Goal: Task Accomplishment & Management: Complete application form

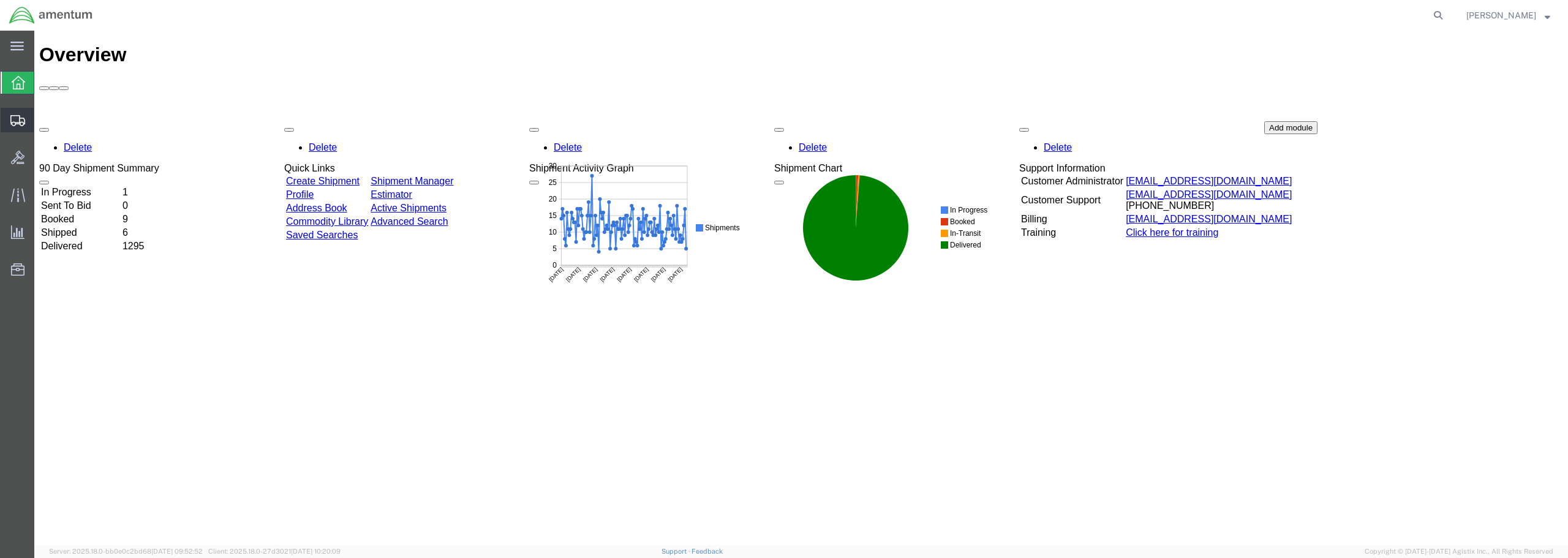
click at [0, 0] on span "Create from Template" at bounding box center [0, 0] width 0 height 0
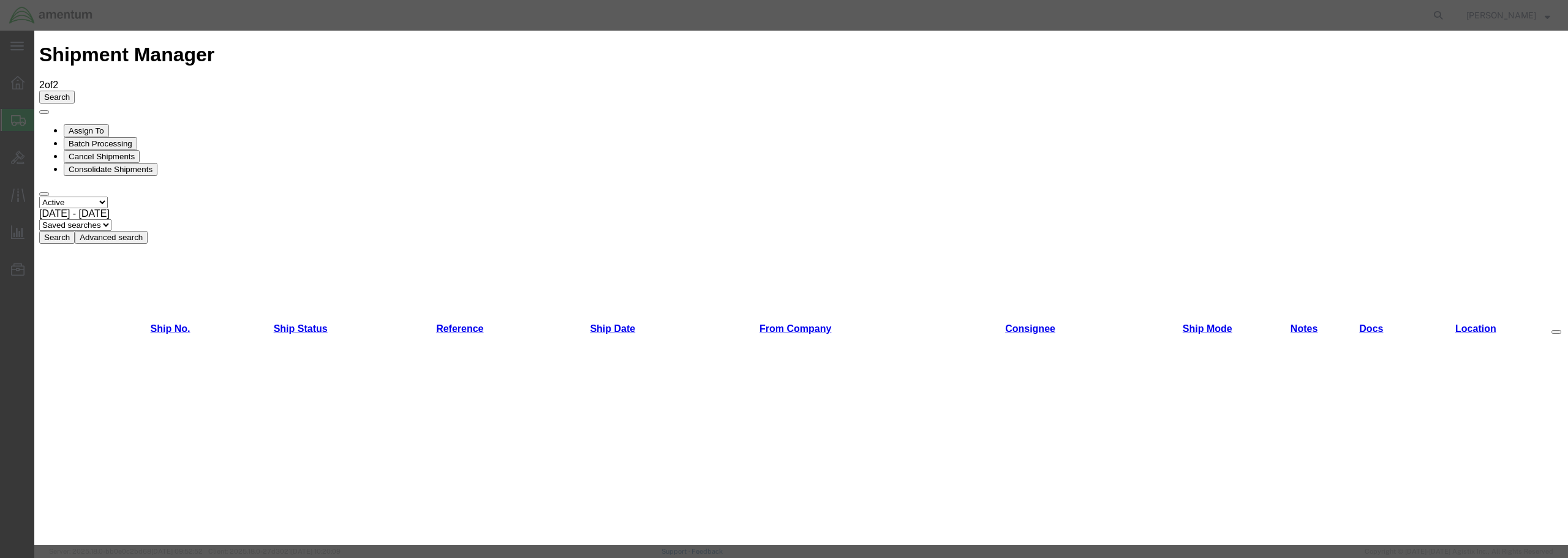
scroll to position [664, 0]
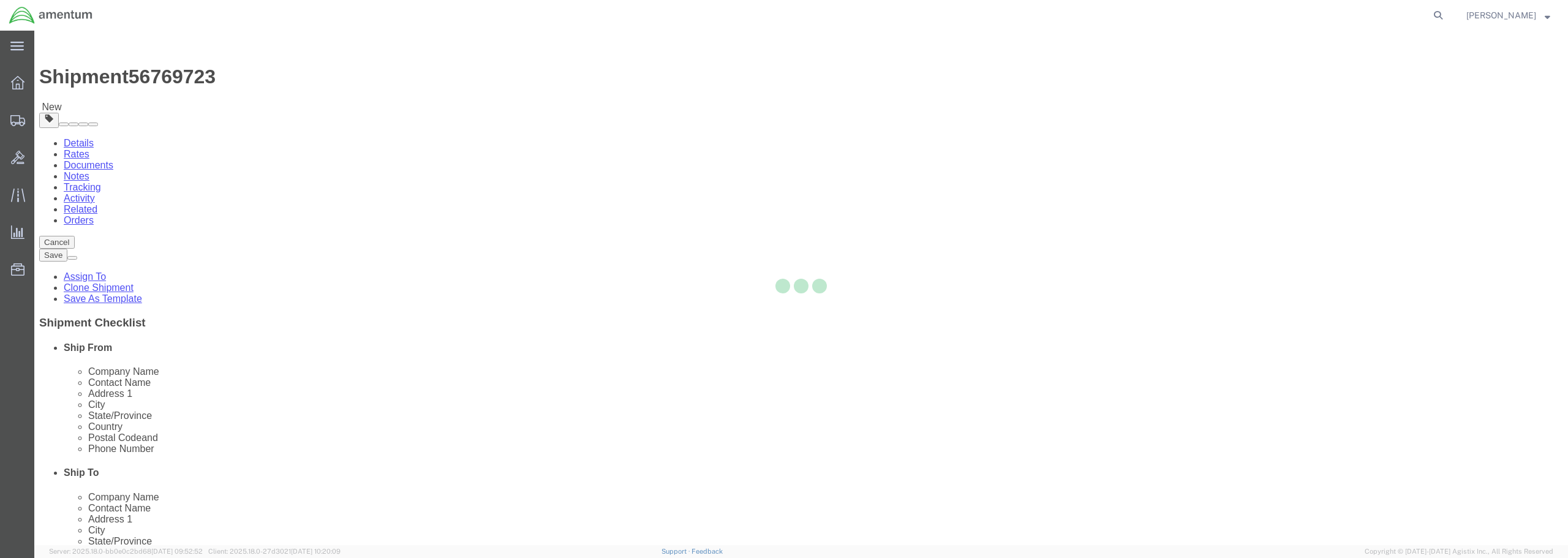
select select "49949"
select select
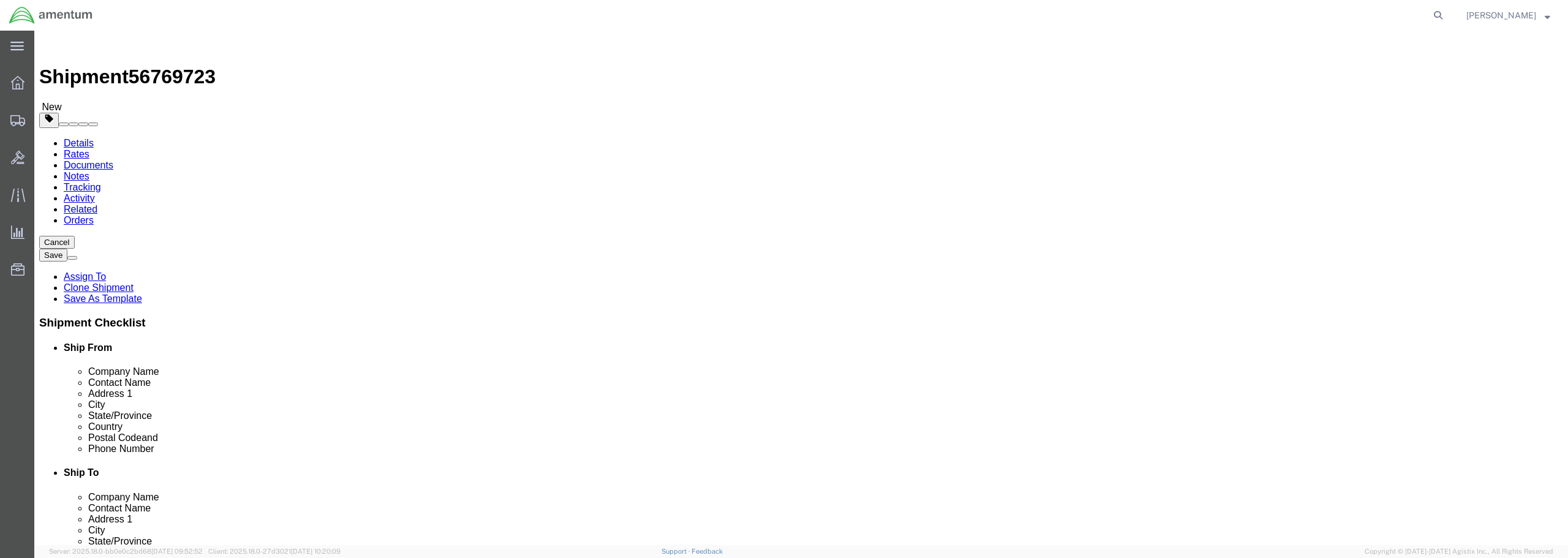
click input "text"
type input "a"
type input "AVIATION OIL ANALYSIS"
click input "text"
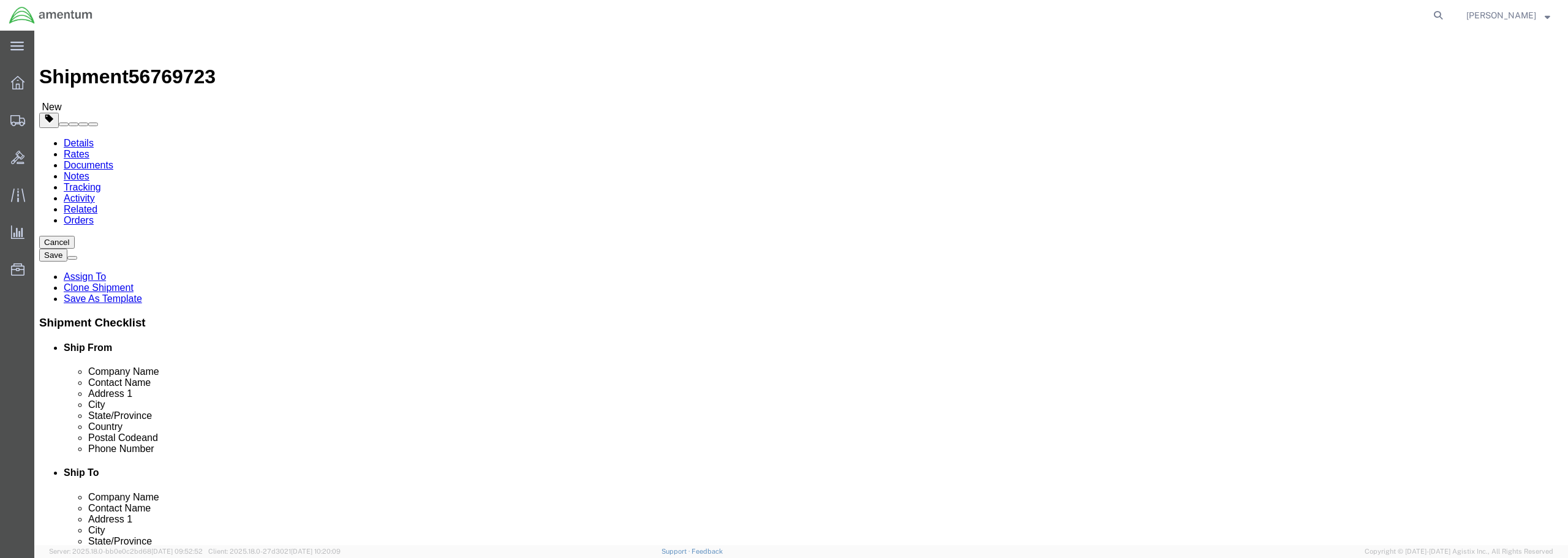
drag, startPoint x: 980, startPoint y: 206, endPoint x: 860, endPoint y: 204, distance: 120.0
click div "Company Alias AVIATION OIL ANALYSIS a"
click input "text"
type input "AVIATION OIL ANALYSIS"
click input "text"
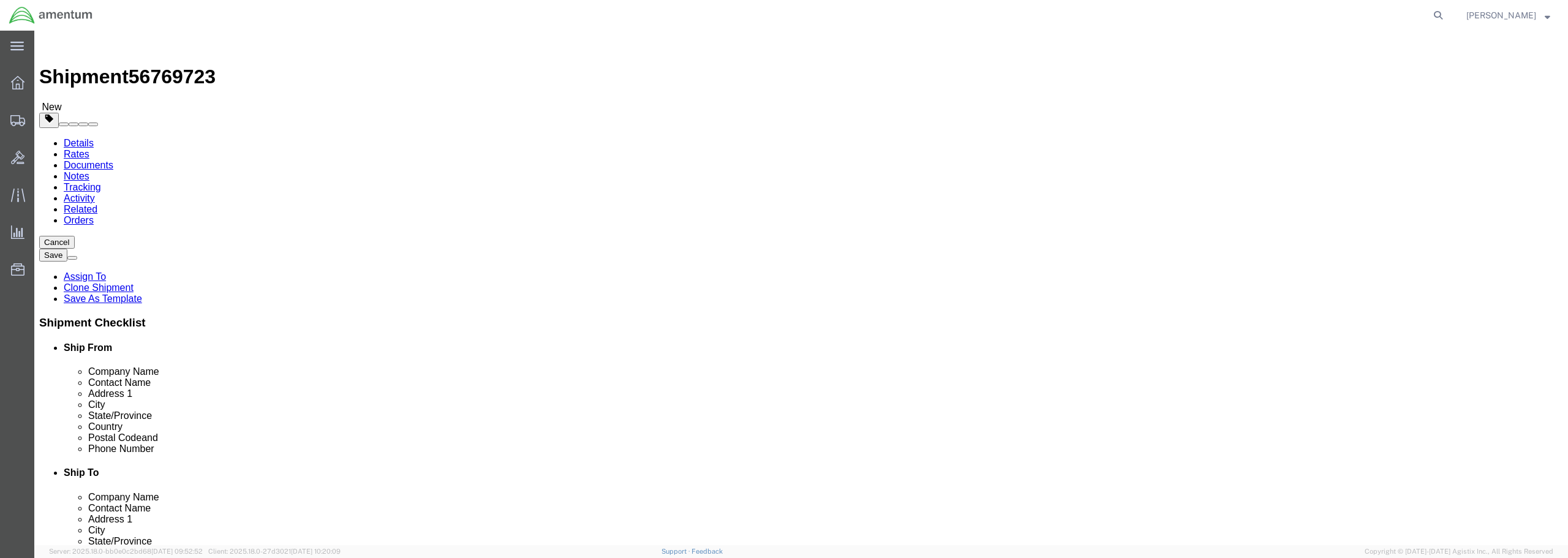
click input "text"
type input "RECIEVING"
click input "text"
type input "[STREET_ADDRESS][PERSON_NAME]"
click input "text"
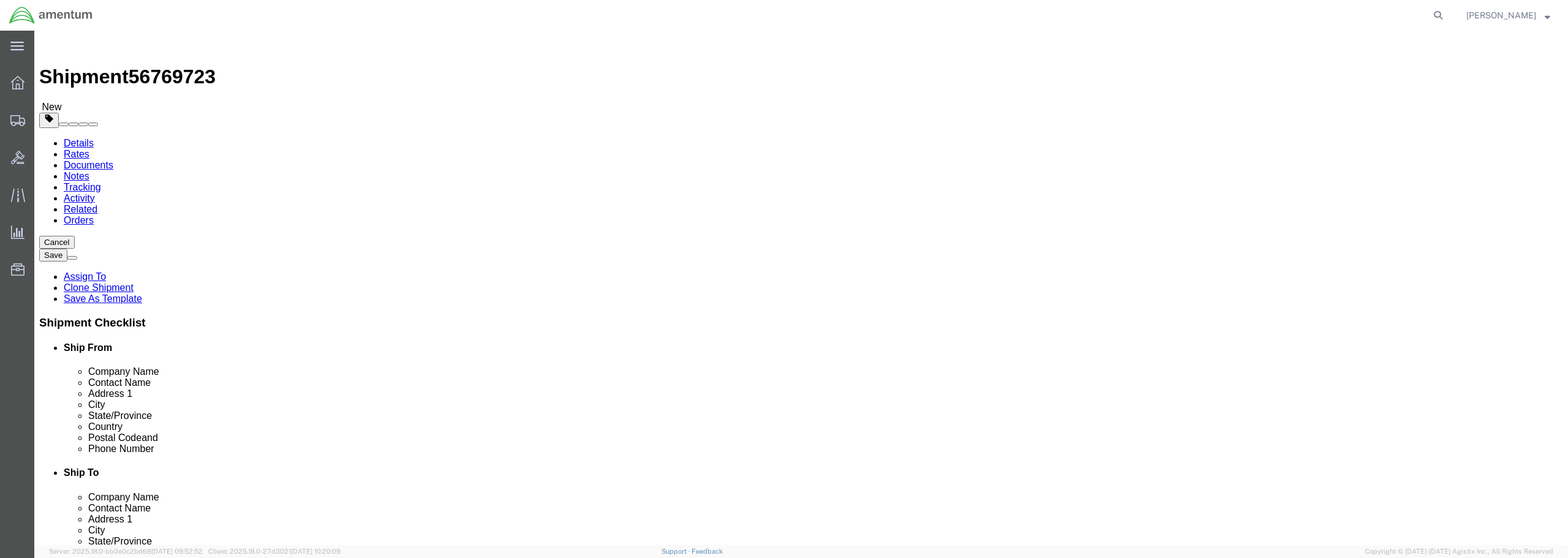
click input "PHOENIX"
type input "PHOENIX"
click at [1295, 548] on agx-app-version "Server: 2025.18.0-bb0e0c2bd68 [DATE] 09:52:52 Client: 2025.18.0-27d3021 [DATE] …" at bounding box center [801, 550] width 1534 height 13
drag, startPoint x: 896, startPoint y: 84, endPoint x: 886, endPoint y: 104, distance: 22.4
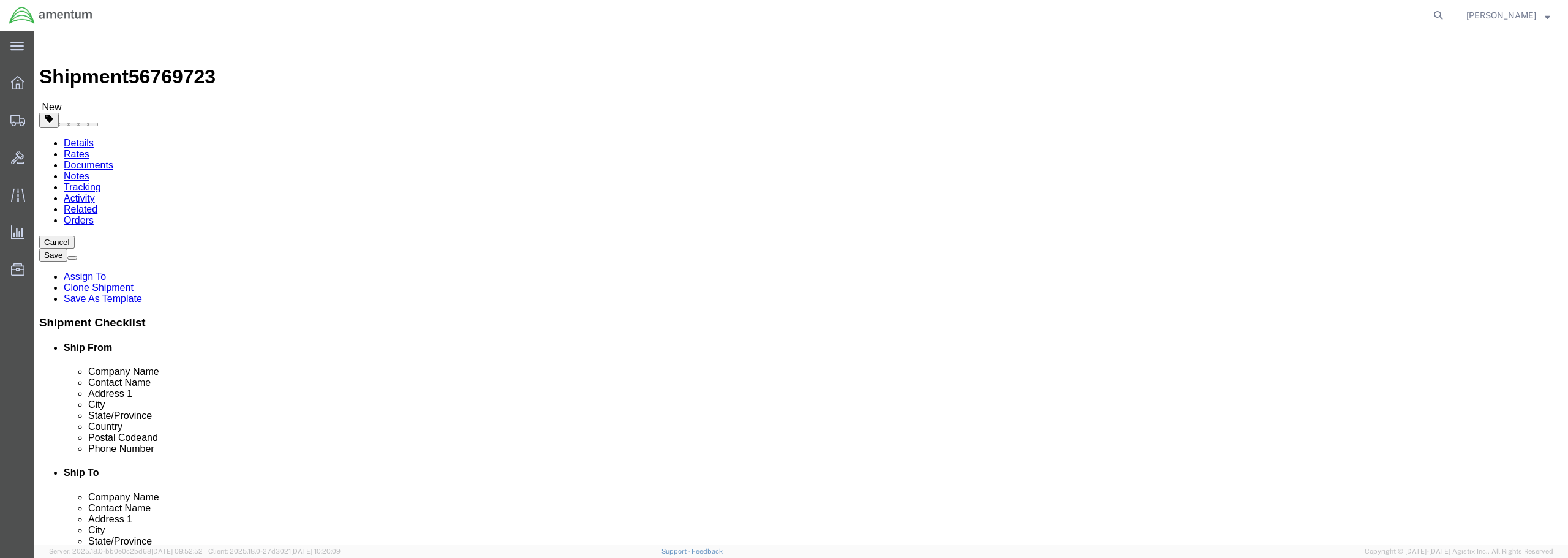
click input "Postal Code"
type input "85017"
click input "text"
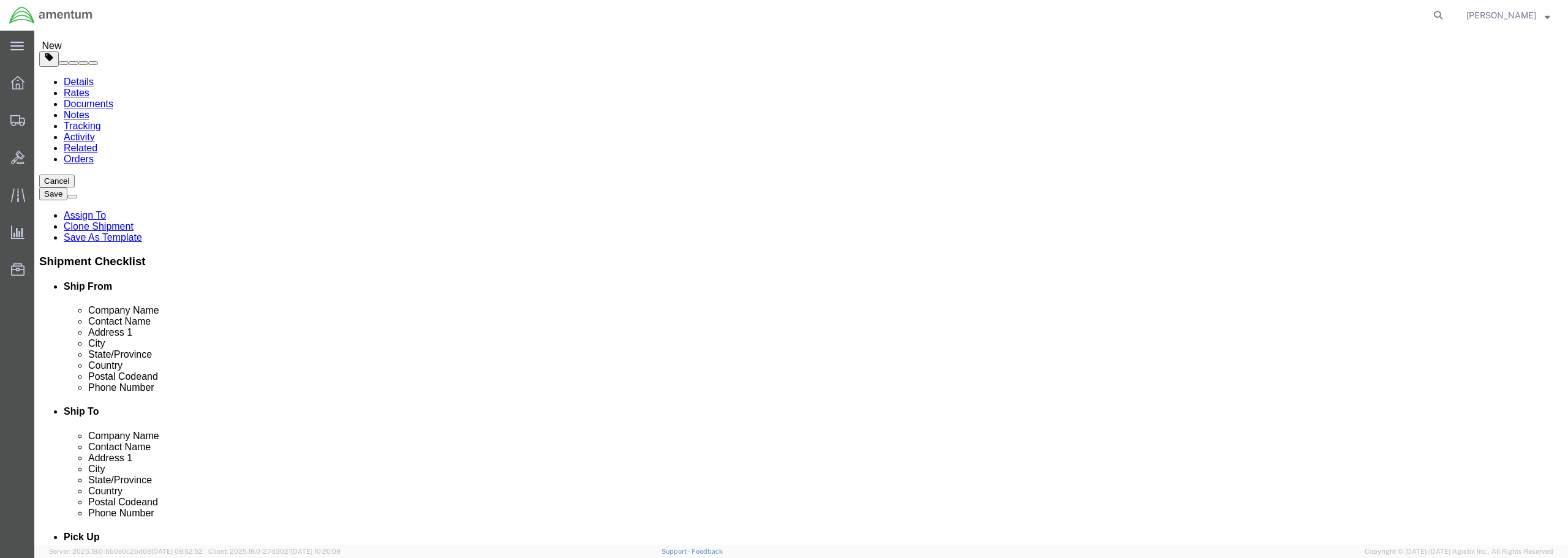
scroll to position [123, 0]
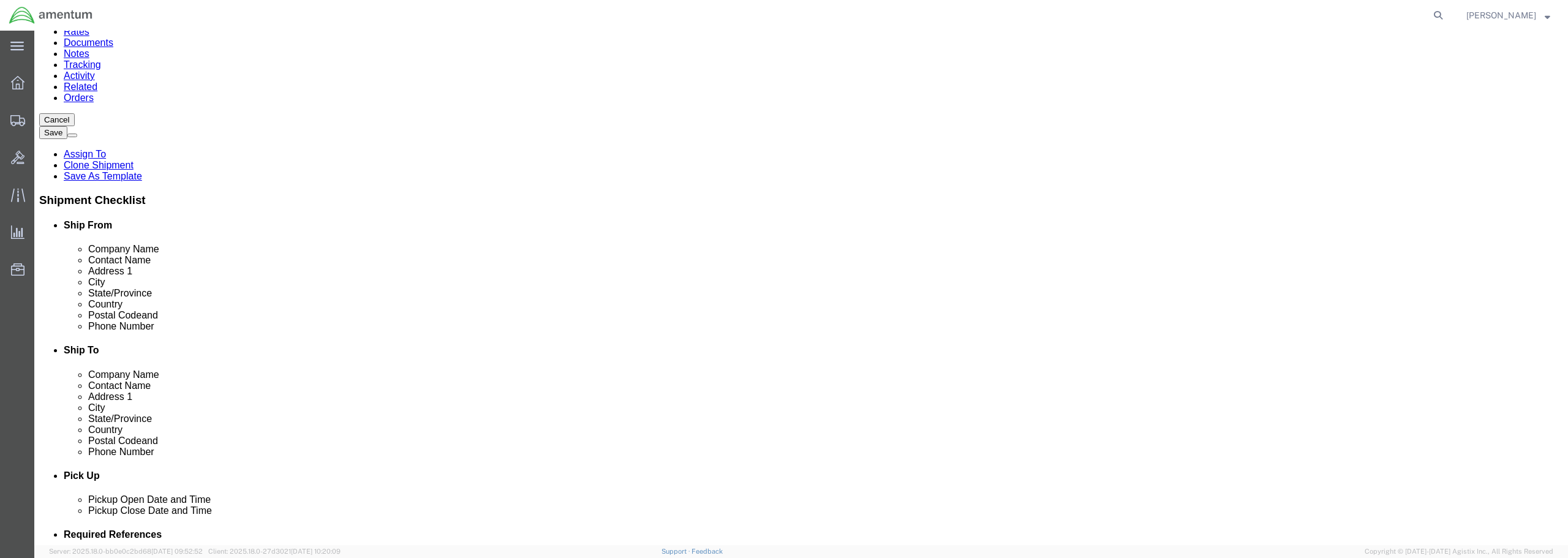
type input "[PHONE_NUMBER]"
click input "text"
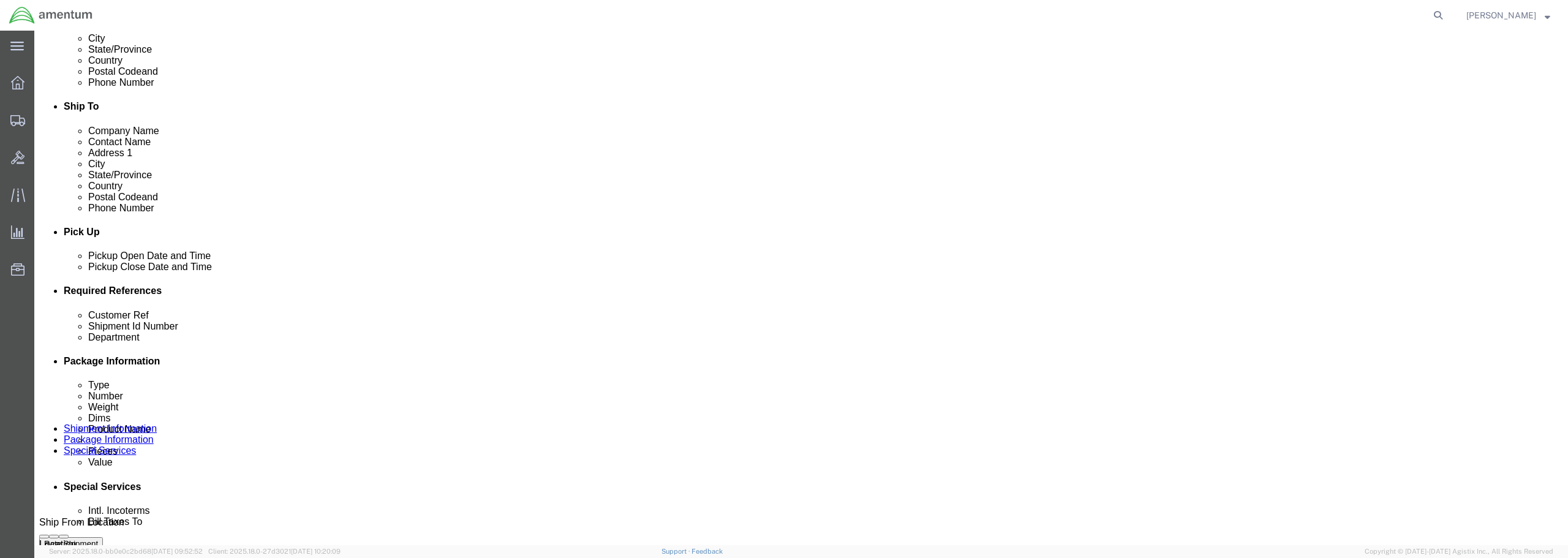
scroll to position [367, 0]
type input "[PERSON_NAME][EMAIL_ADDRESS][PERSON_NAME][DOMAIN_NAME]"
checkbox input "true"
click div "[DATE] 2:39 PM"
type input "3:39 PM"
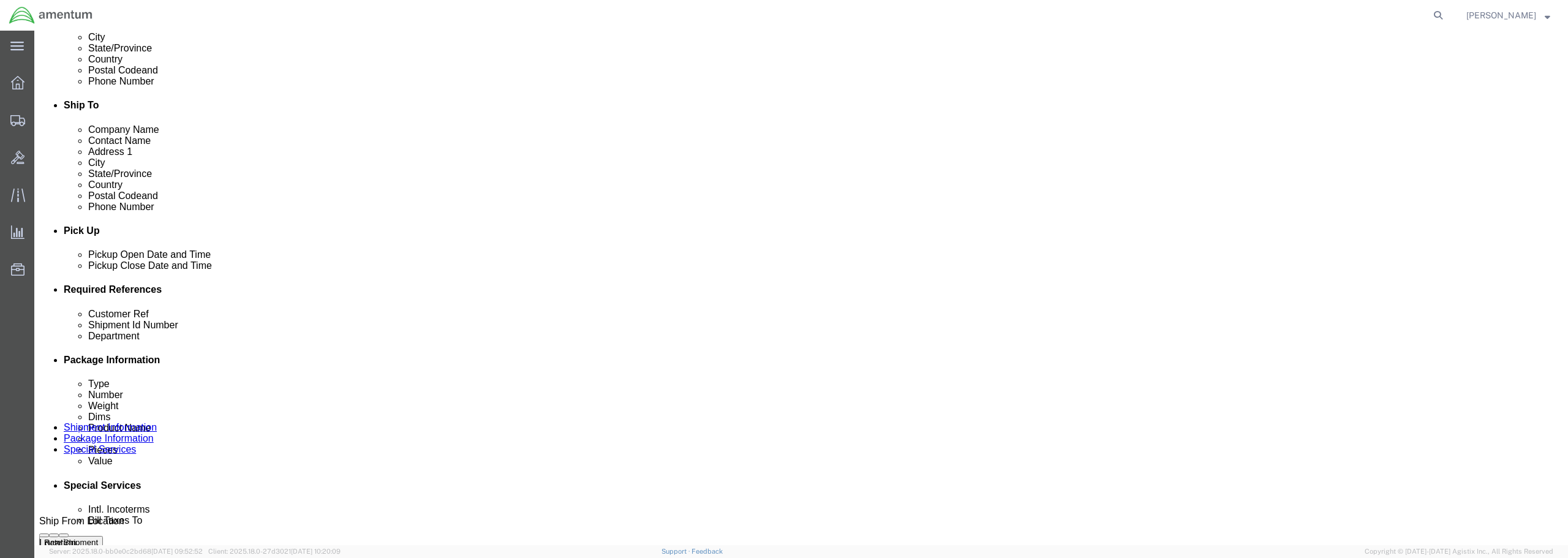
click button "Apply"
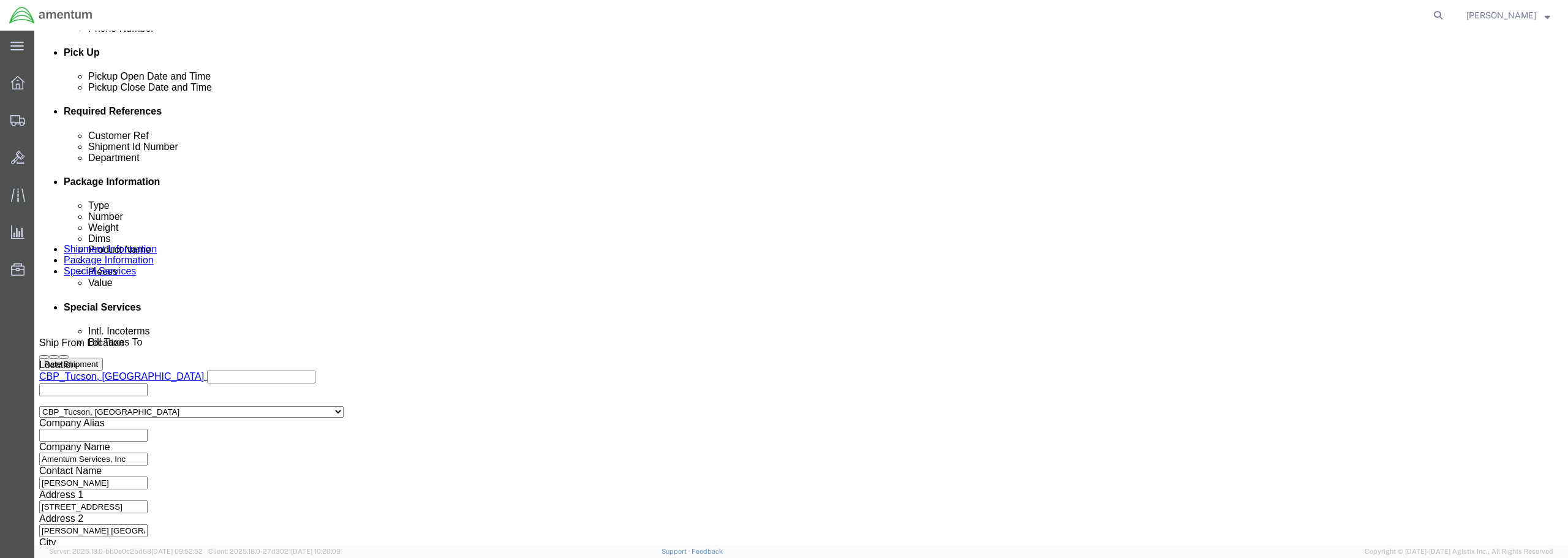
scroll to position [551, 0]
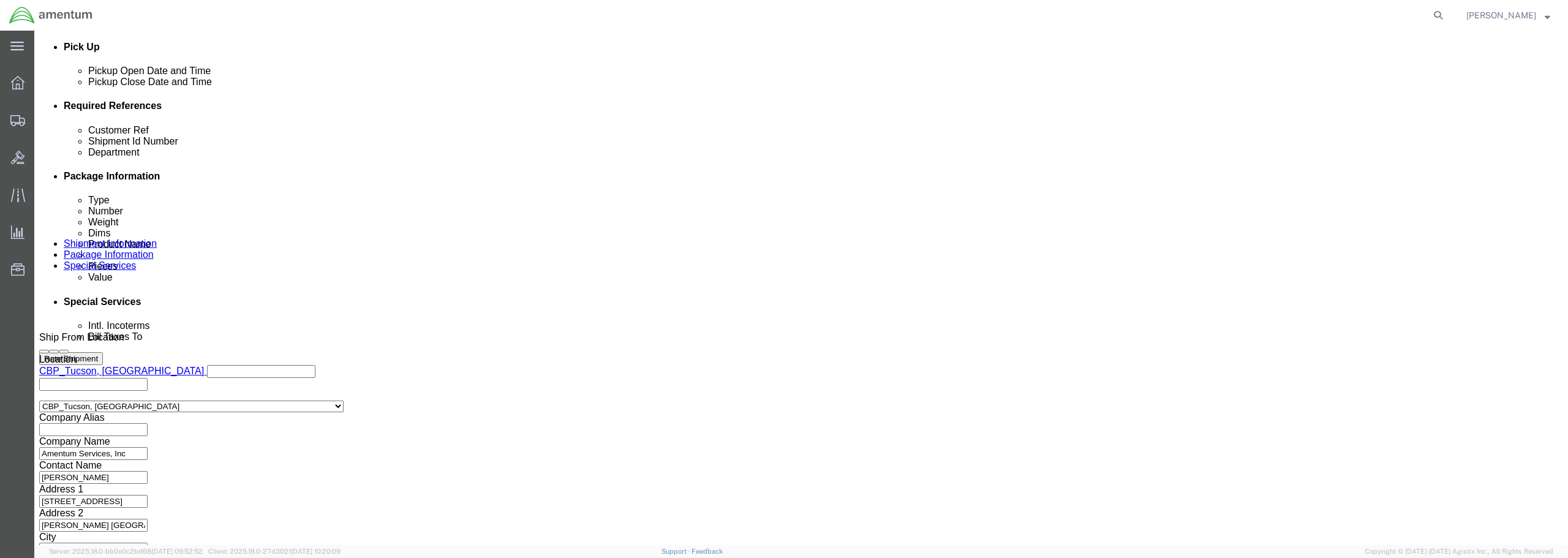
click input "text"
type input "OIL ANALYSIS"
click input "text"
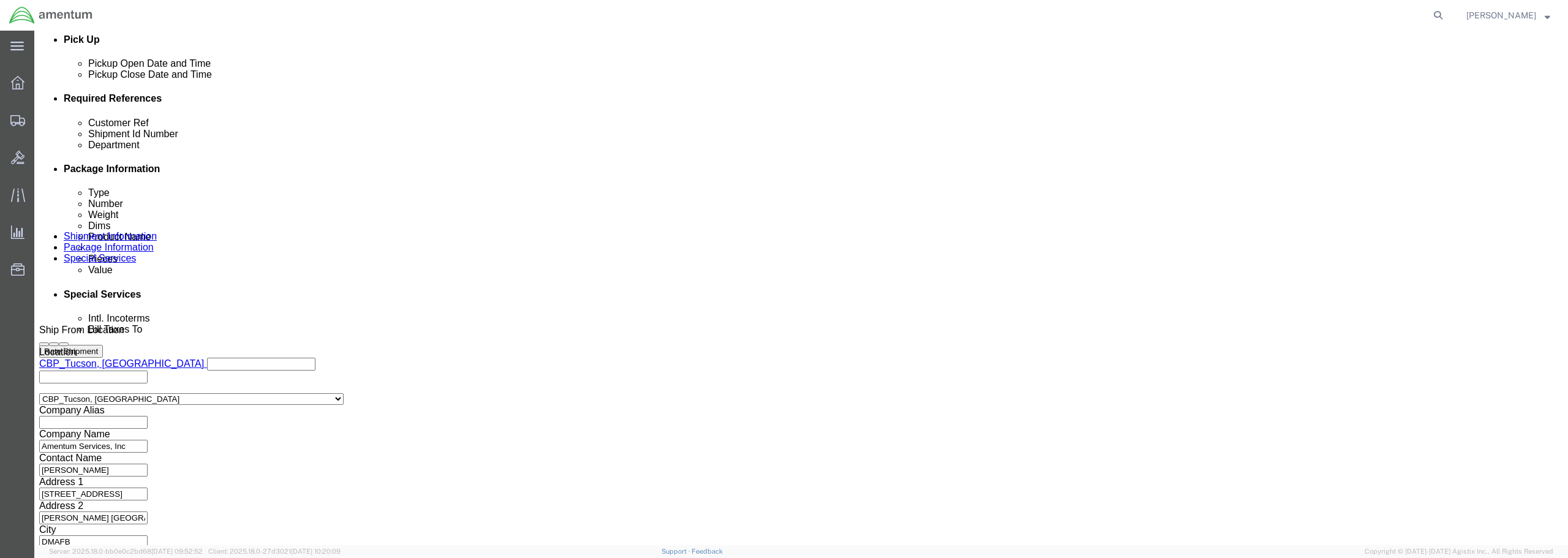
scroll to position [561, 0]
type input "OIL ANALYSIS"
click button "Continue"
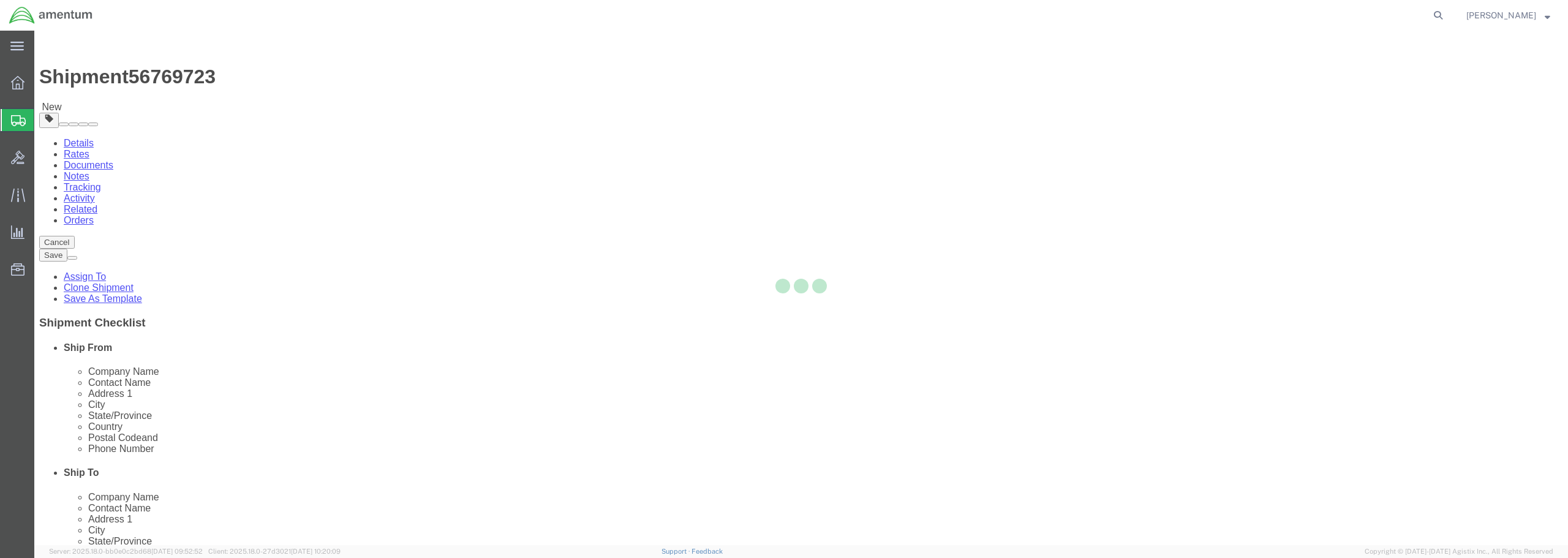
select select "CBOX"
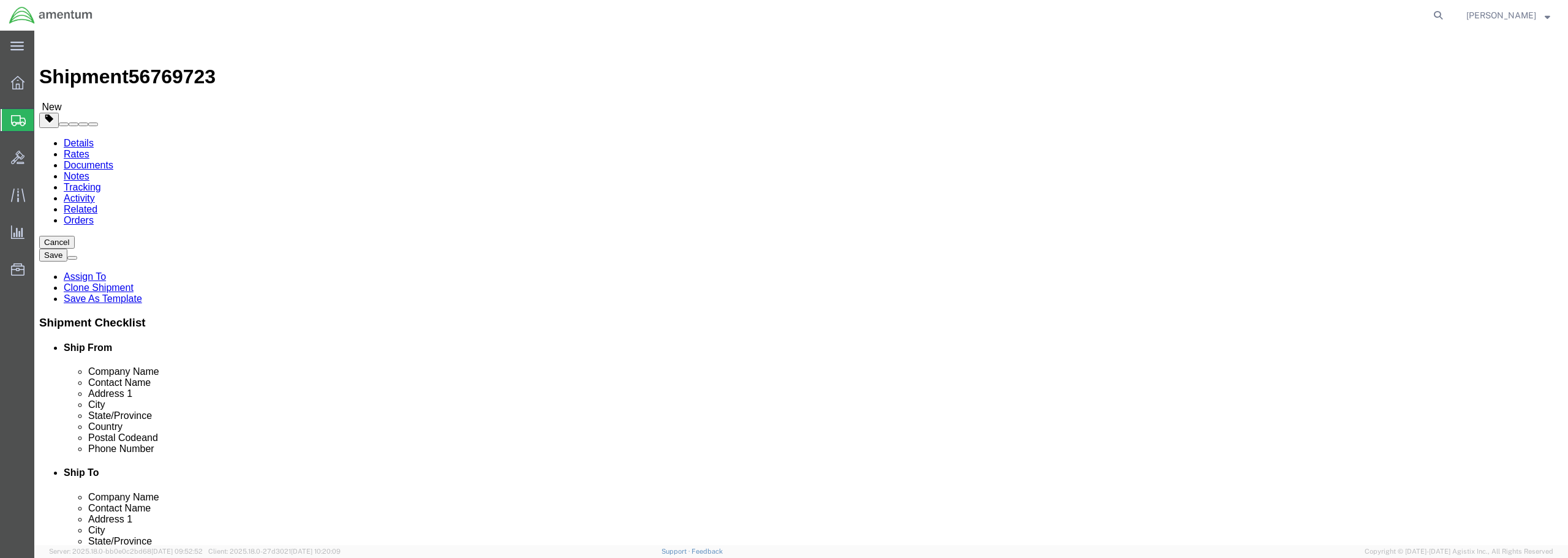
drag, startPoint x: 252, startPoint y: 257, endPoint x: 229, endPoint y: 257, distance: 23.0
click div "Length x Width x Height Select cm ft in"
type input "10"
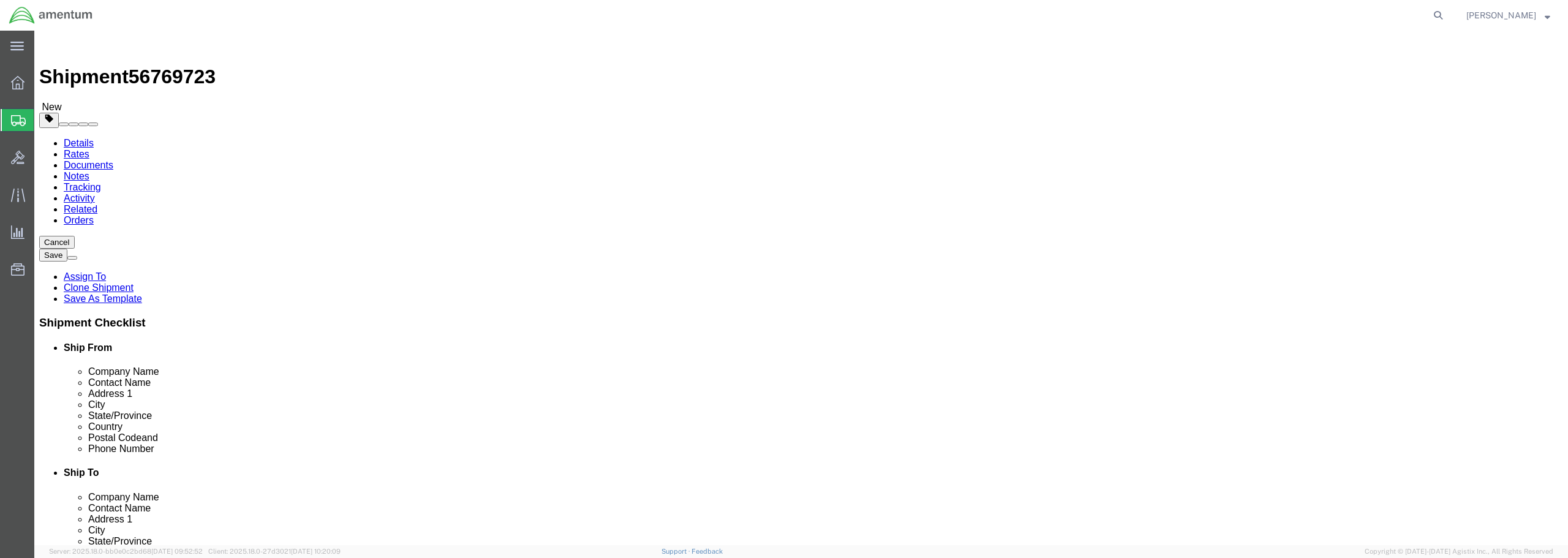
drag, startPoint x: 263, startPoint y: 282, endPoint x: 189, endPoint y: 281, distance: 74.0
click div "Weight 0.00 Select kgs lbs Ship. t°"
type input "3.00"
click link "Add Content"
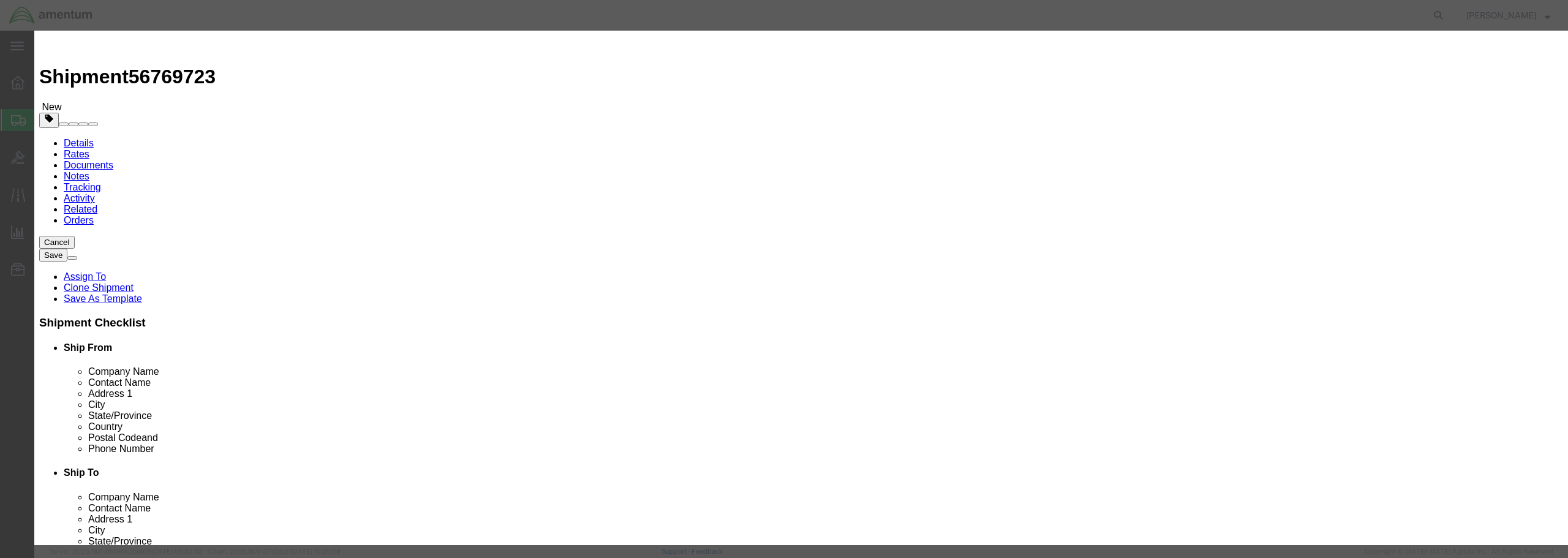
click input "text"
type input "OIL ANALYSIS"
drag, startPoint x: 565, startPoint y: 114, endPoint x: 552, endPoint y: 118, distance: 13.6
click div "0"
type input "12"
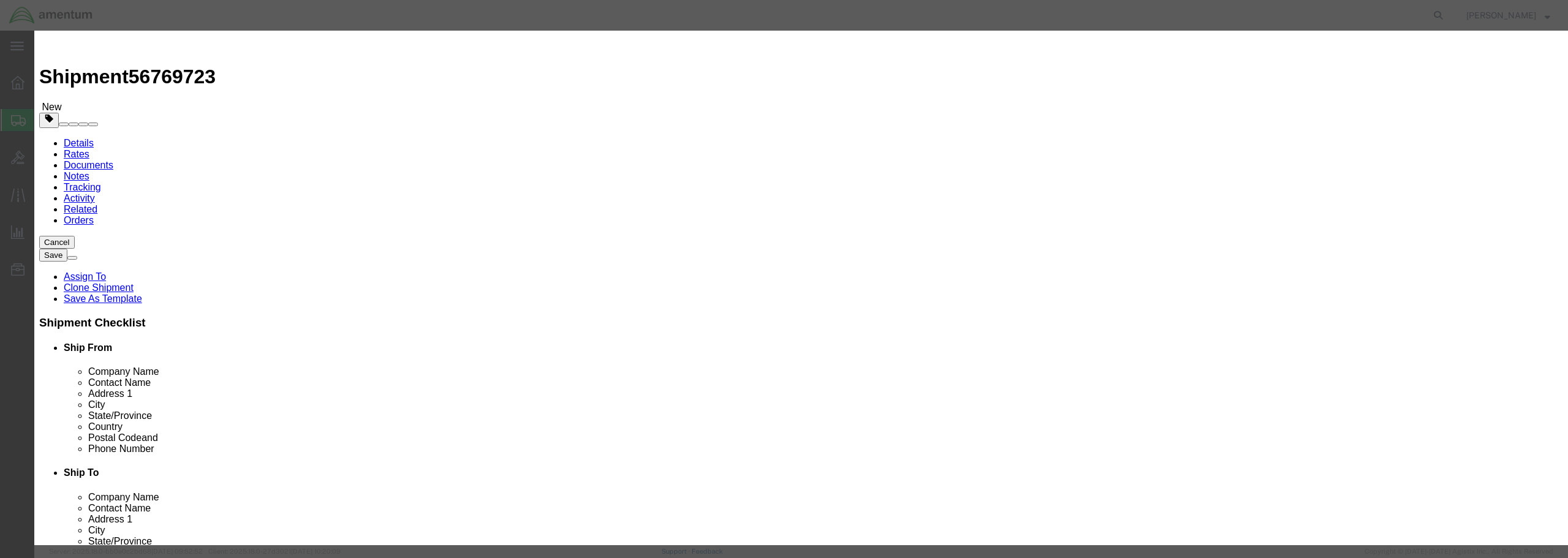
click input "text"
type input "200.00"
click select "Select 50 55 60 65 70 85 92.5 100 125 175 250 300 400"
select select "175"
click select "Select 50 55 60 65 70 85 92.5 100 125 175 250 300 400"
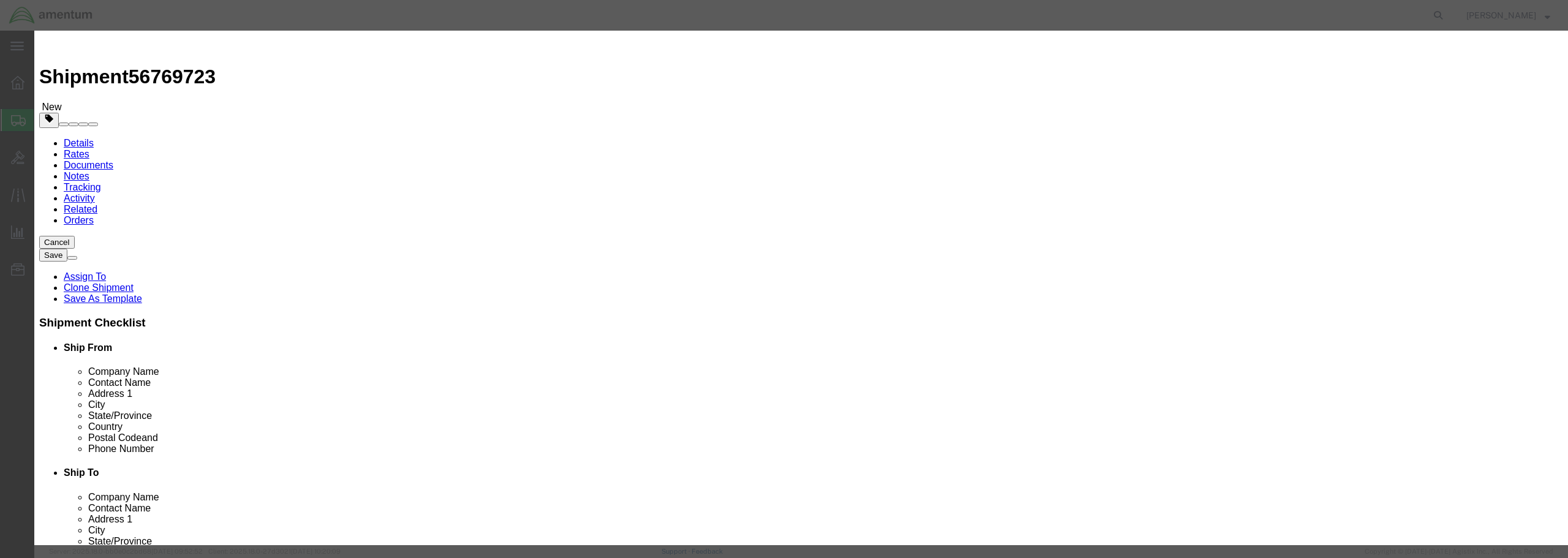
click button "Save & Close"
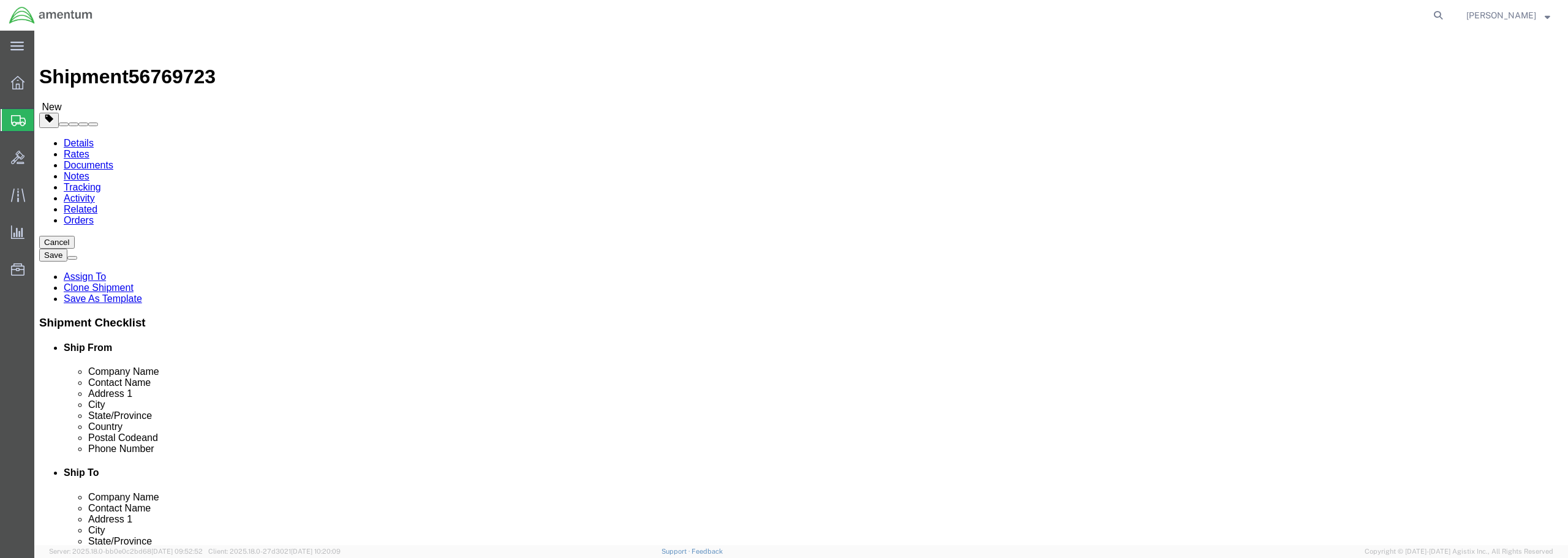
click button "Continue"
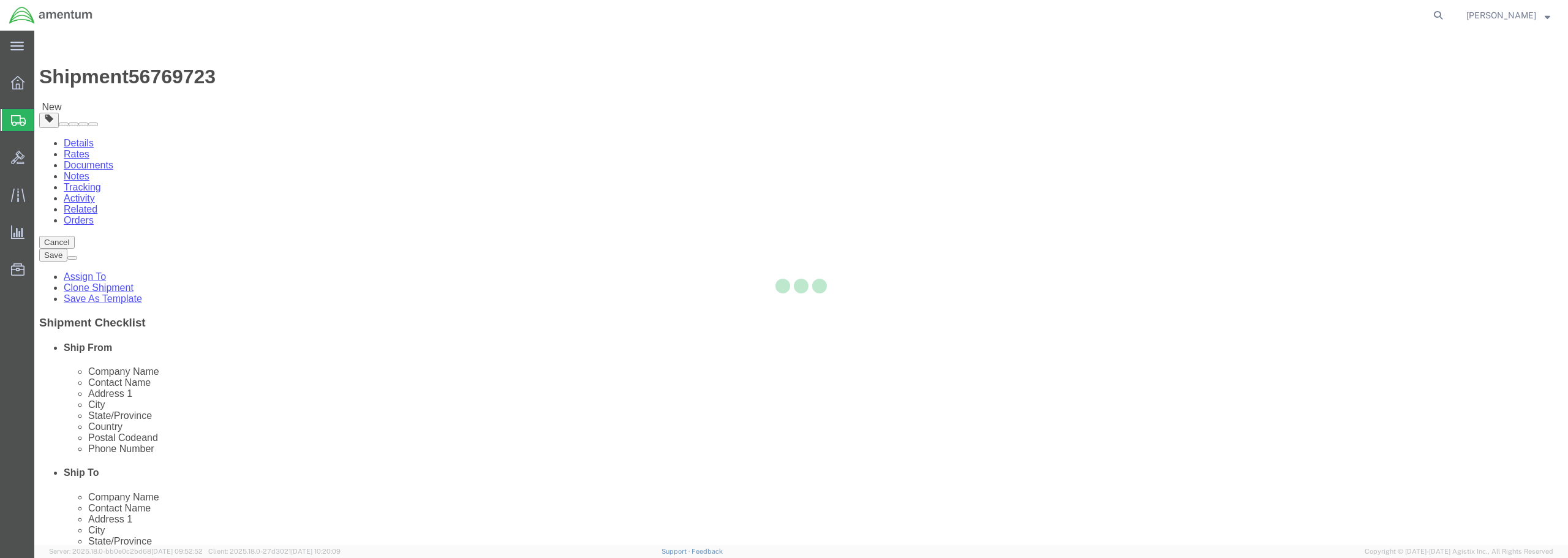
select select
select select "DEPARTMENT"
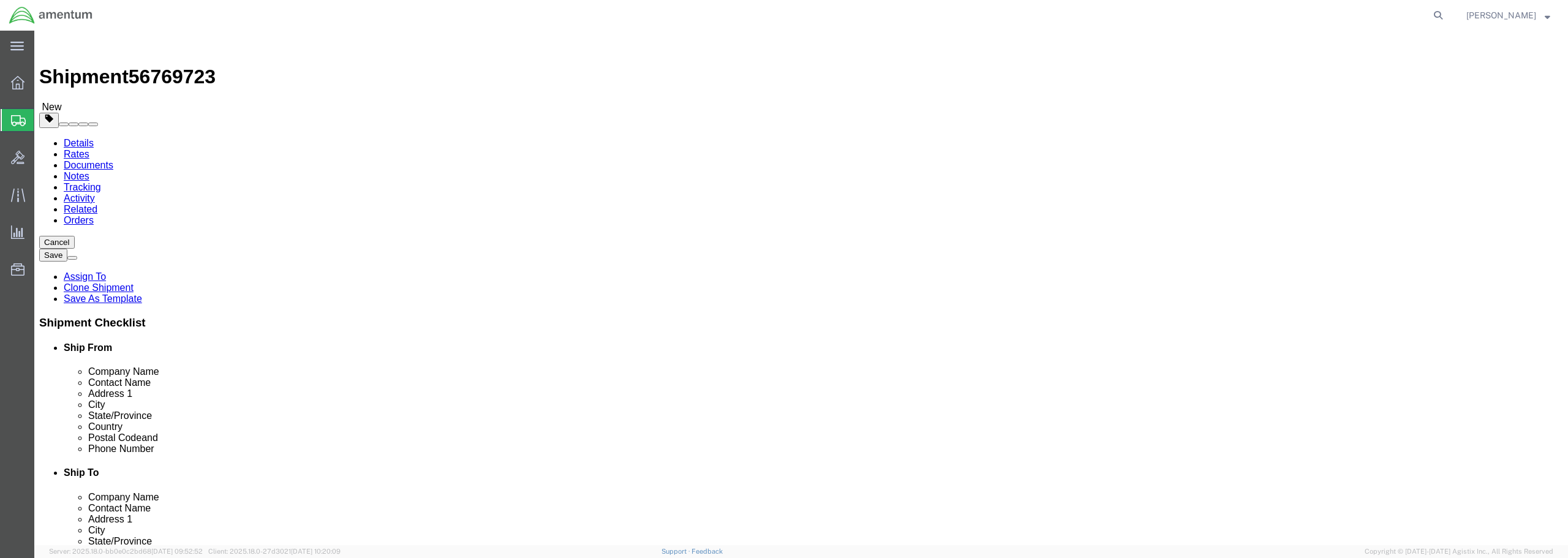
click button "Rate Shipment"
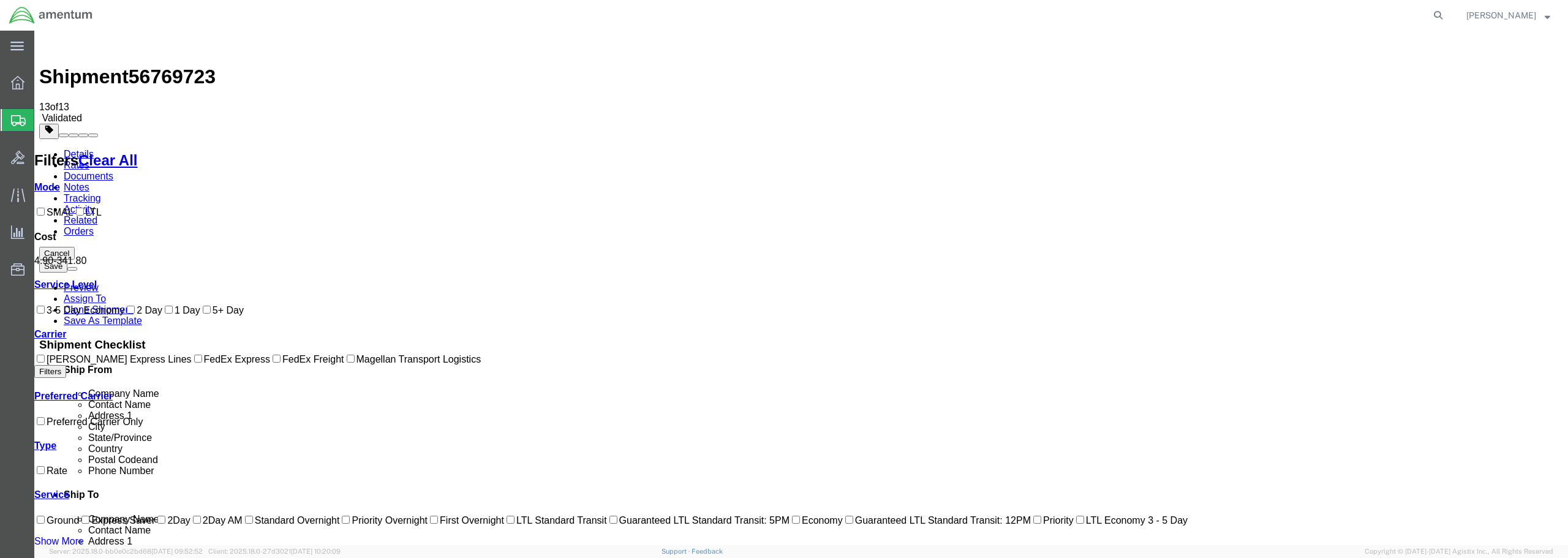
checkbox input "true"
